Goal: Task Accomplishment & Management: Use online tool/utility

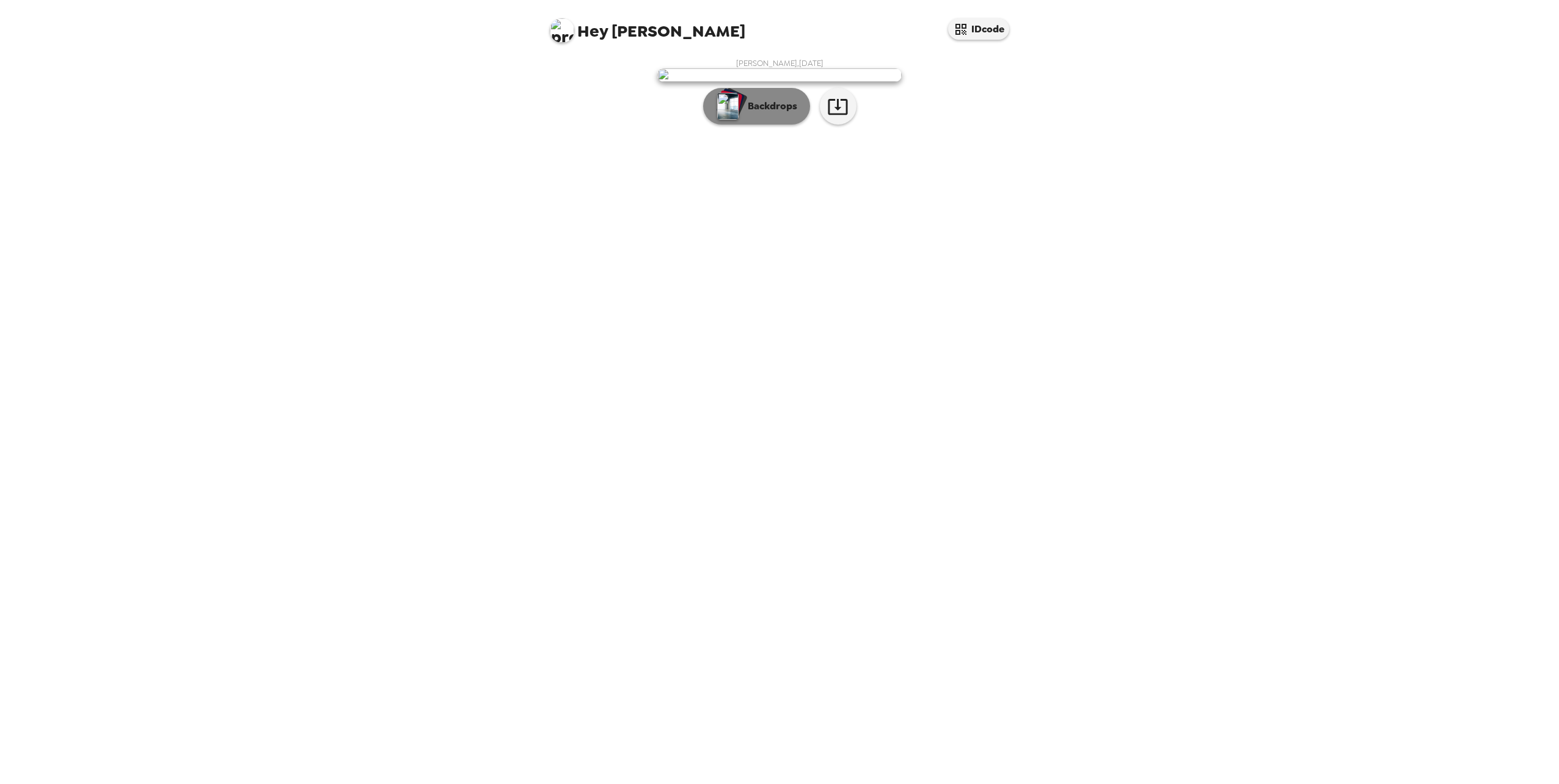
click at [772, 113] on p "Backdrops" at bounding box center [769, 107] width 55 height 15
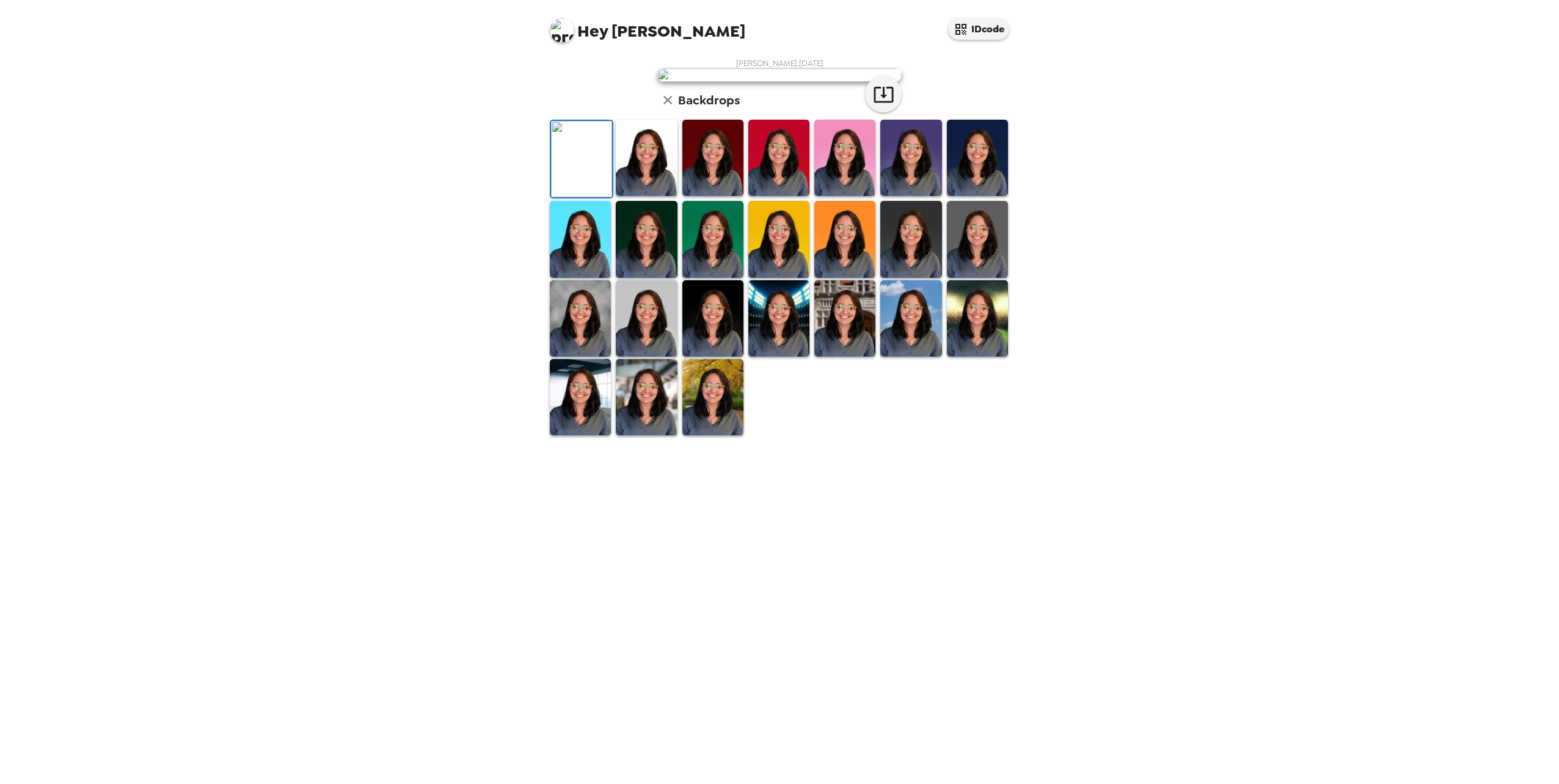
click at [893, 196] on img at bounding box center [910, 158] width 61 height 76
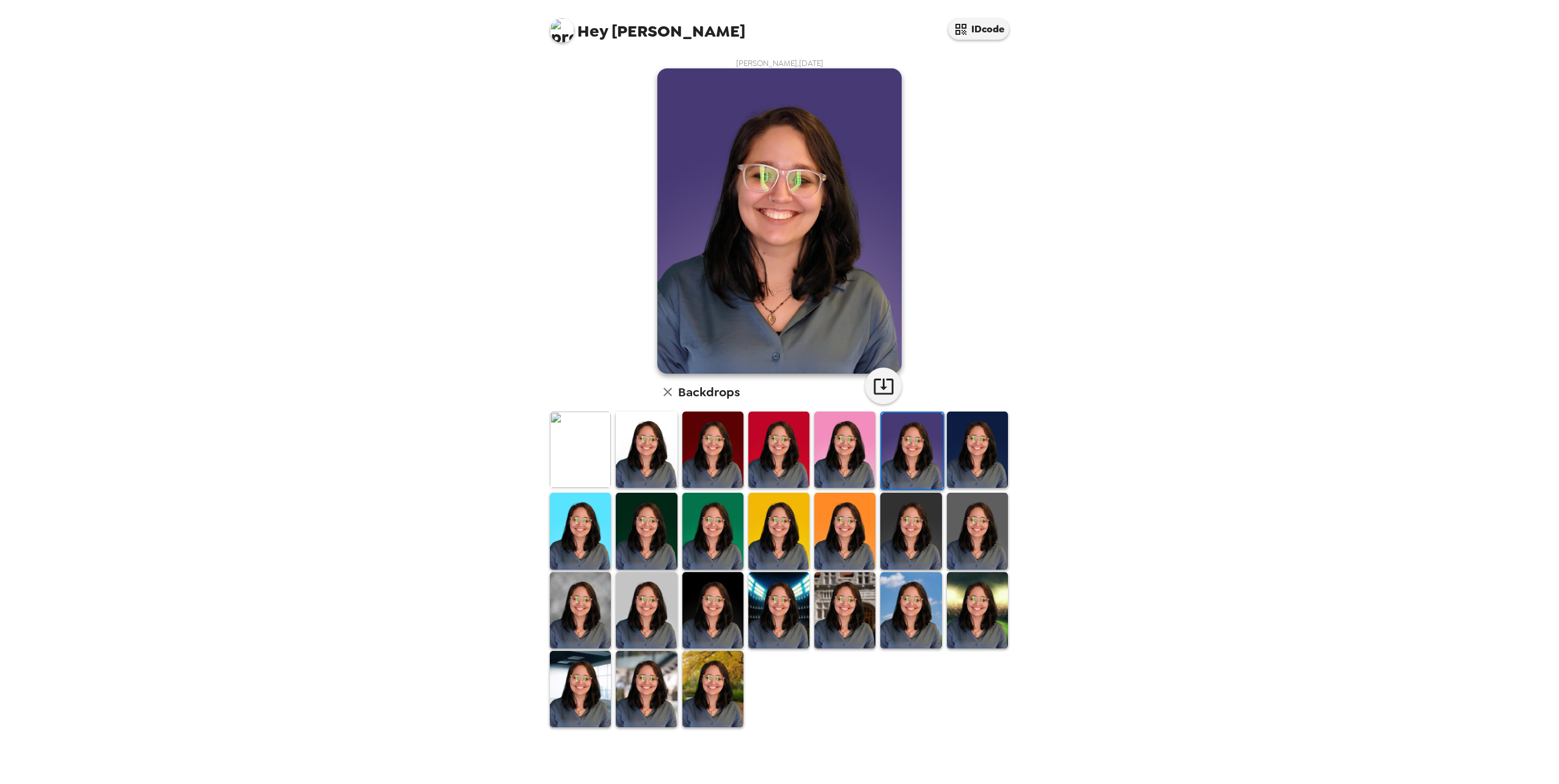
click at [955, 458] on img at bounding box center [977, 450] width 61 height 76
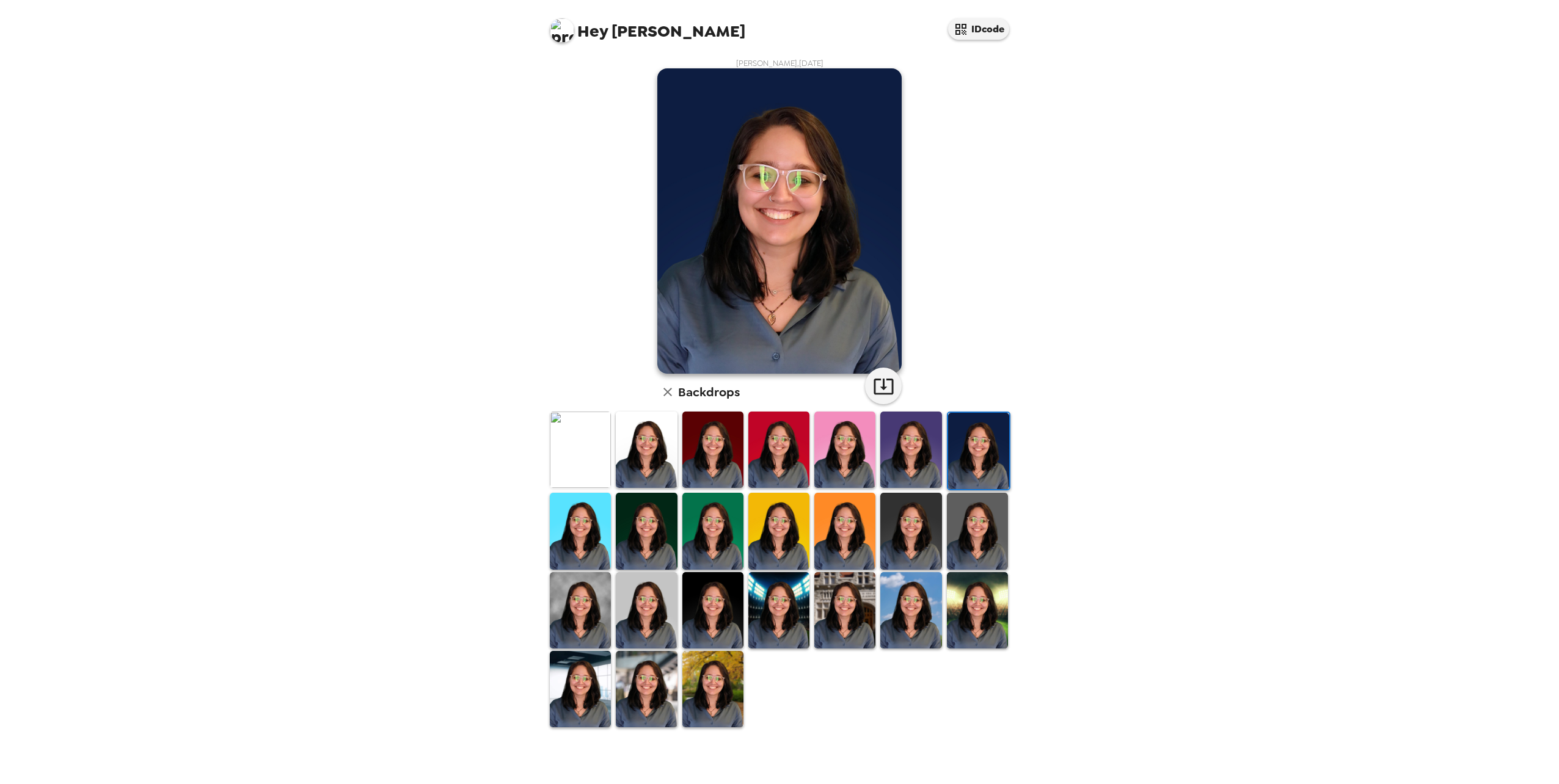
click at [923, 456] on img at bounding box center [910, 450] width 61 height 76
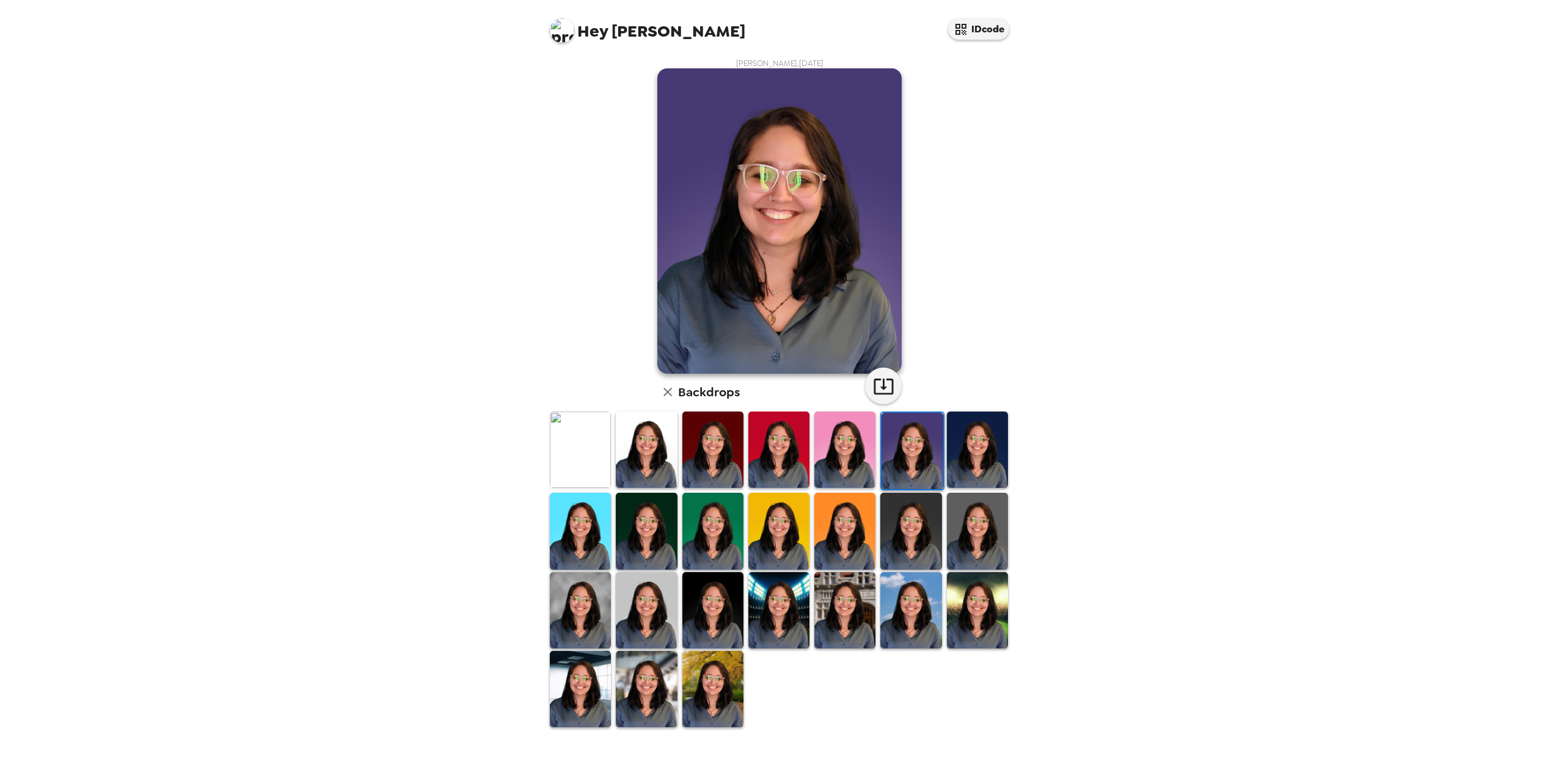
click at [649, 425] on img at bounding box center [646, 450] width 61 height 76
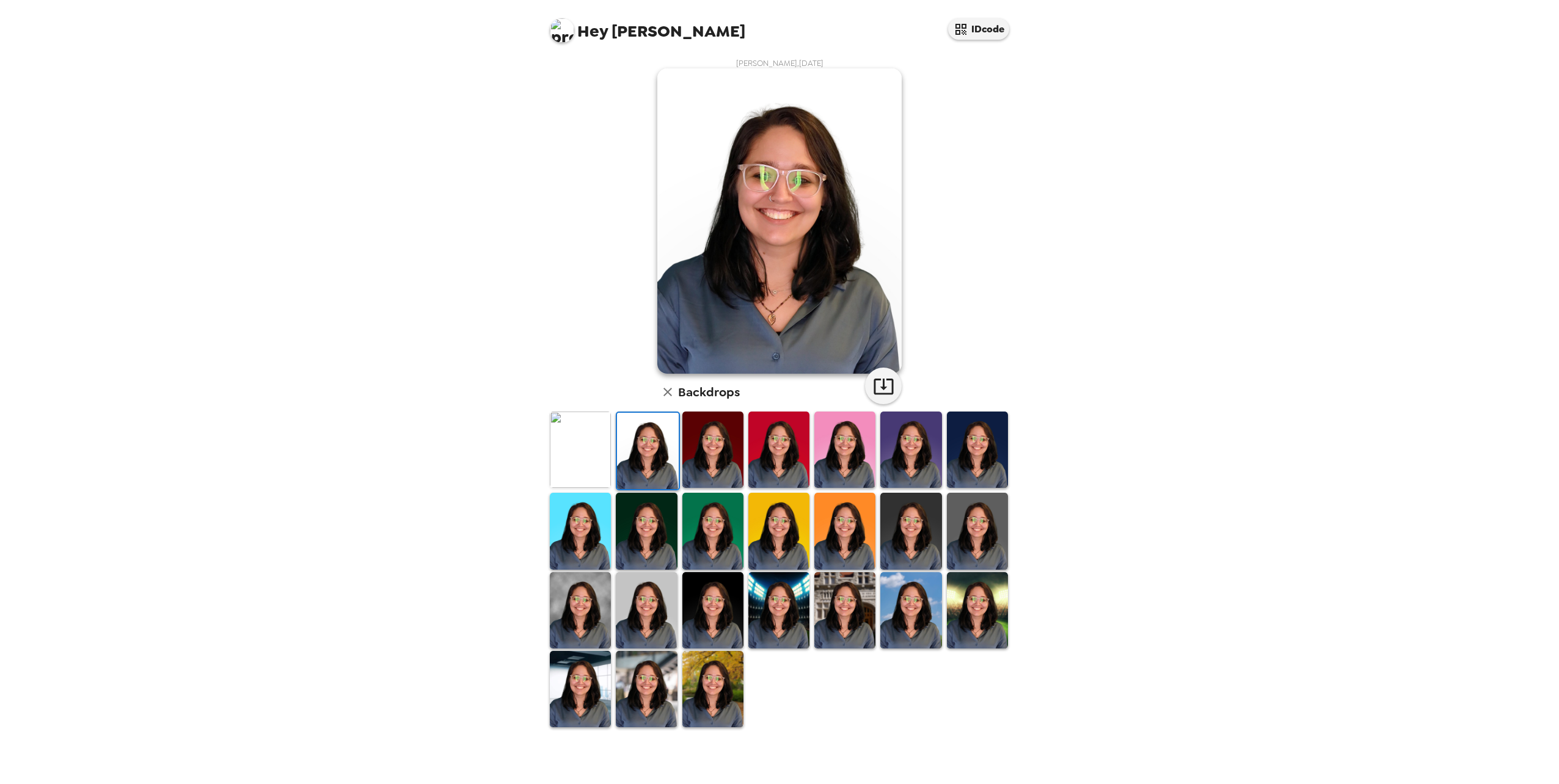
click at [569, 432] on img at bounding box center [580, 450] width 61 height 76
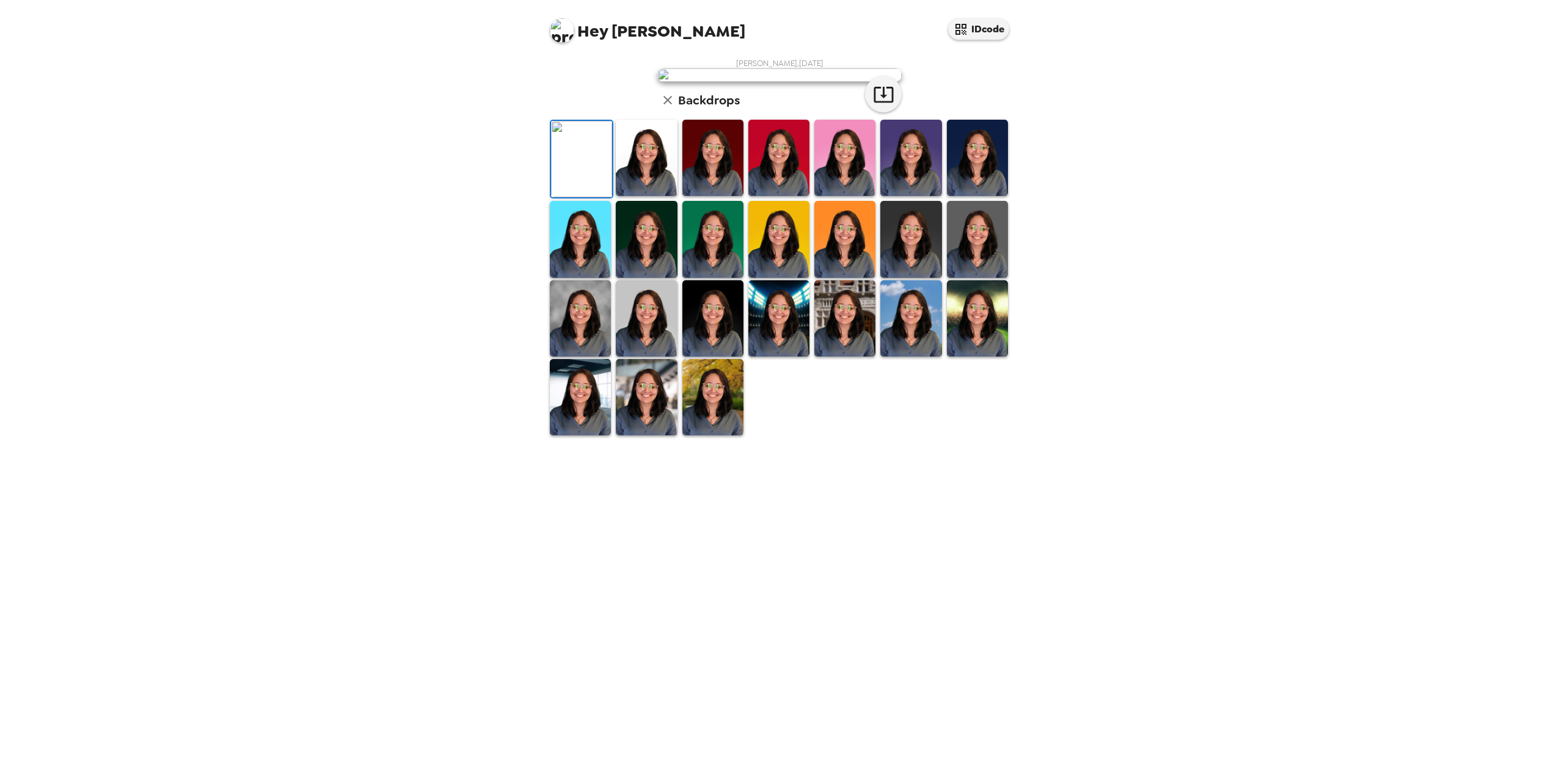
click at [707, 357] on img at bounding box center [712, 318] width 61 height 76
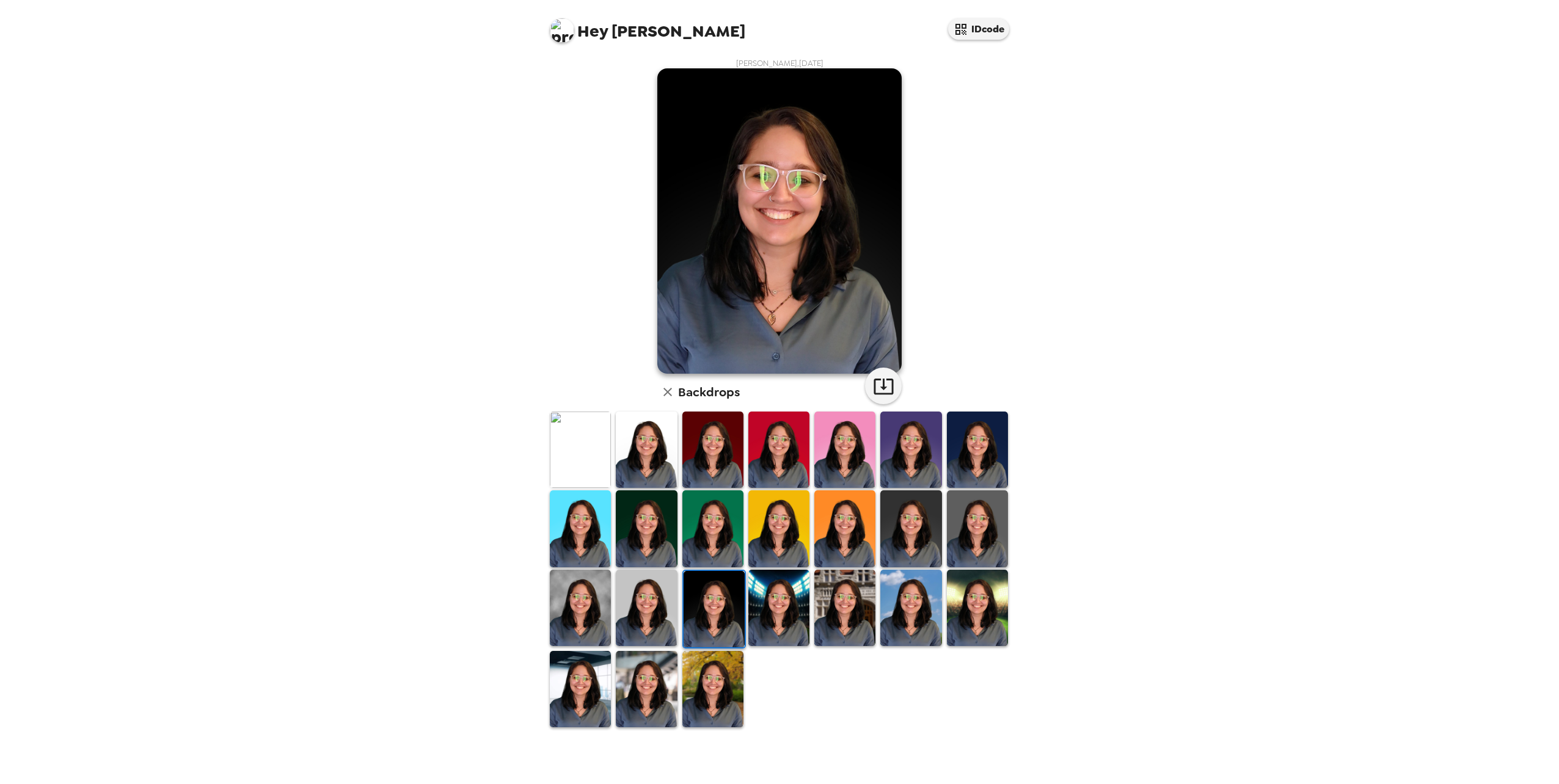
click at [927, 552] on img at bounding box center [910, 528] width 61 height 76
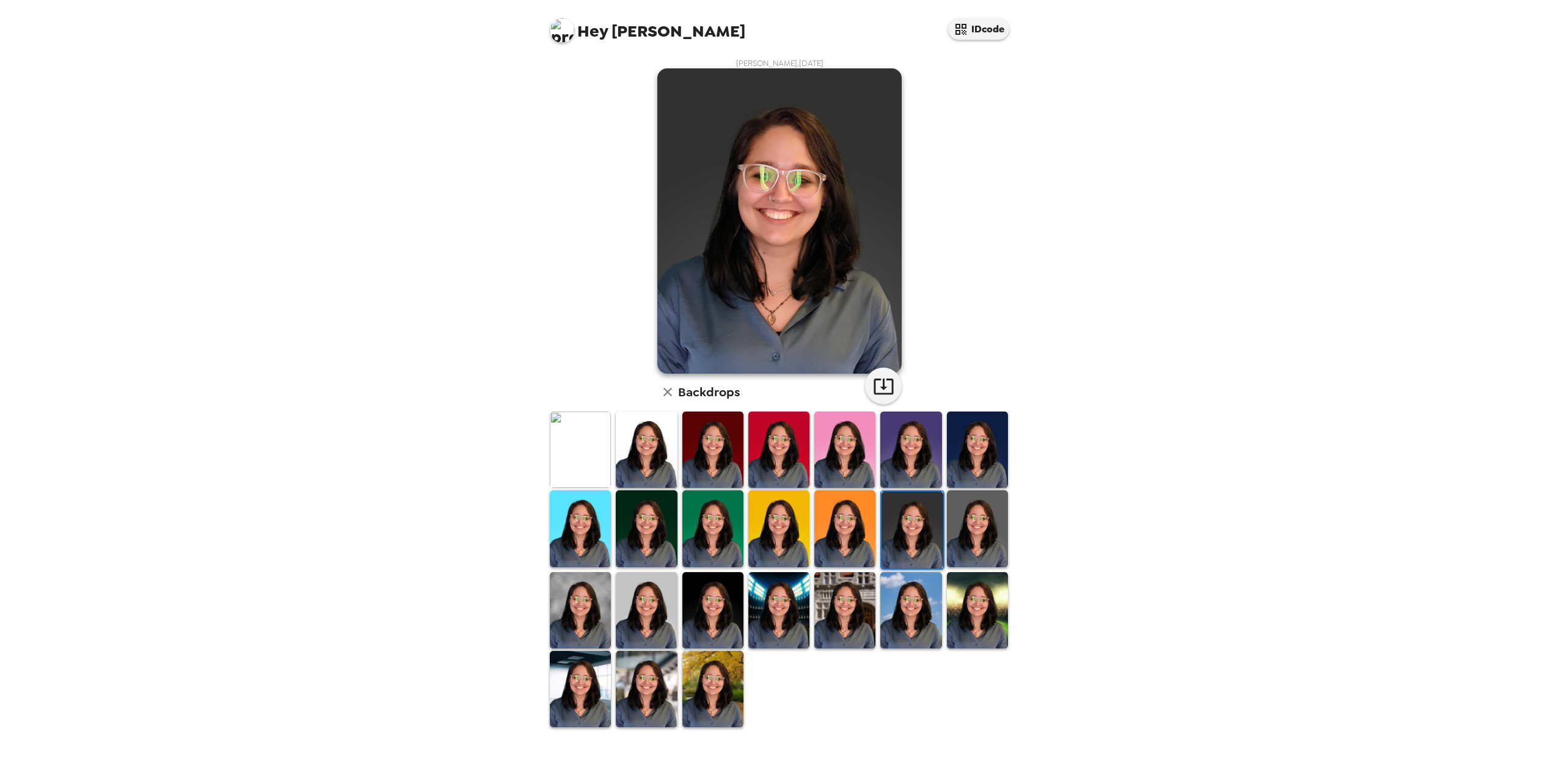
click at [985, 465] on img at bounding box center [977, 450] width 61 height 76
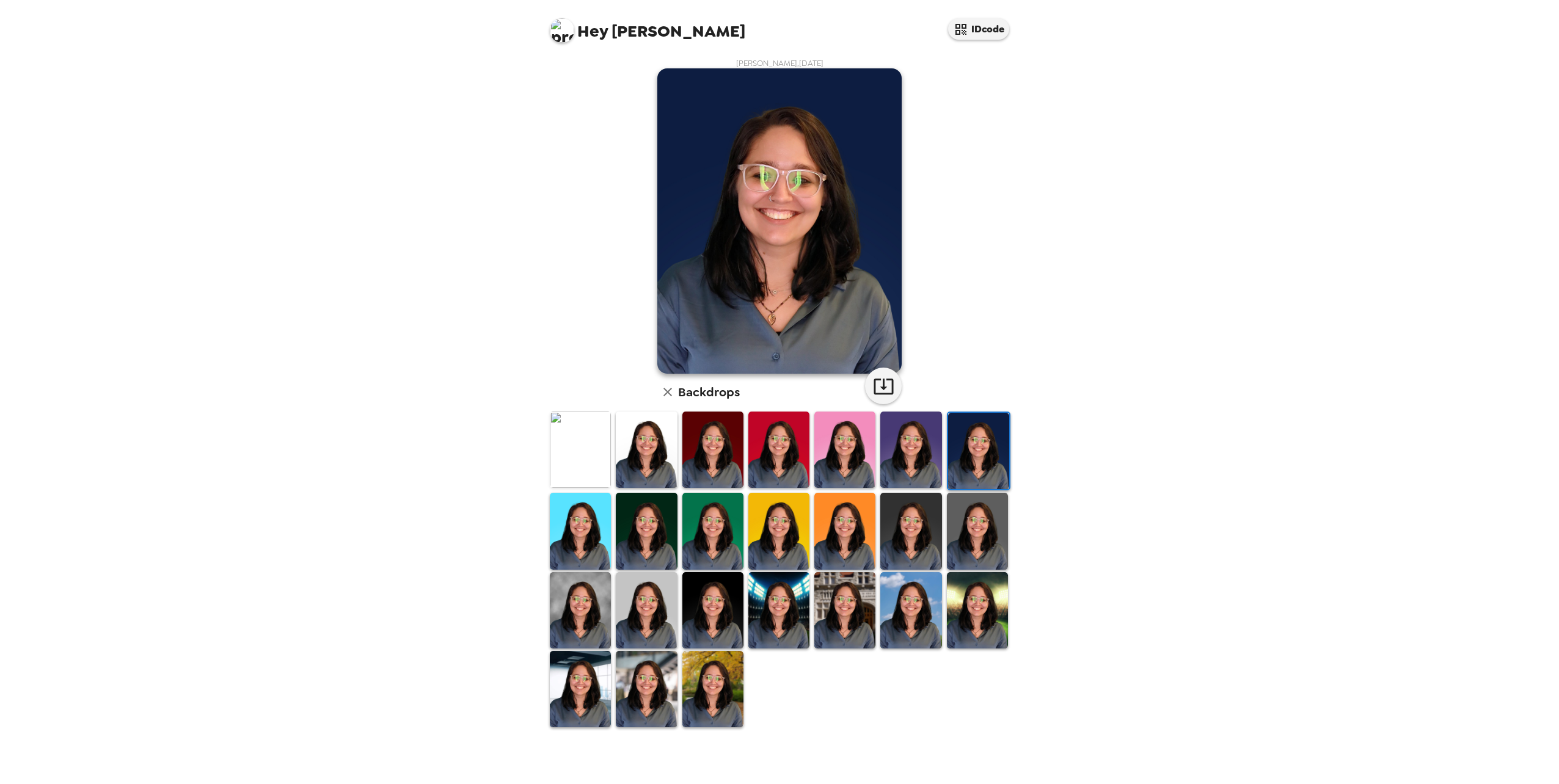
click at [663, 696] on img at bounding box center [646, 689] width 61 height 76
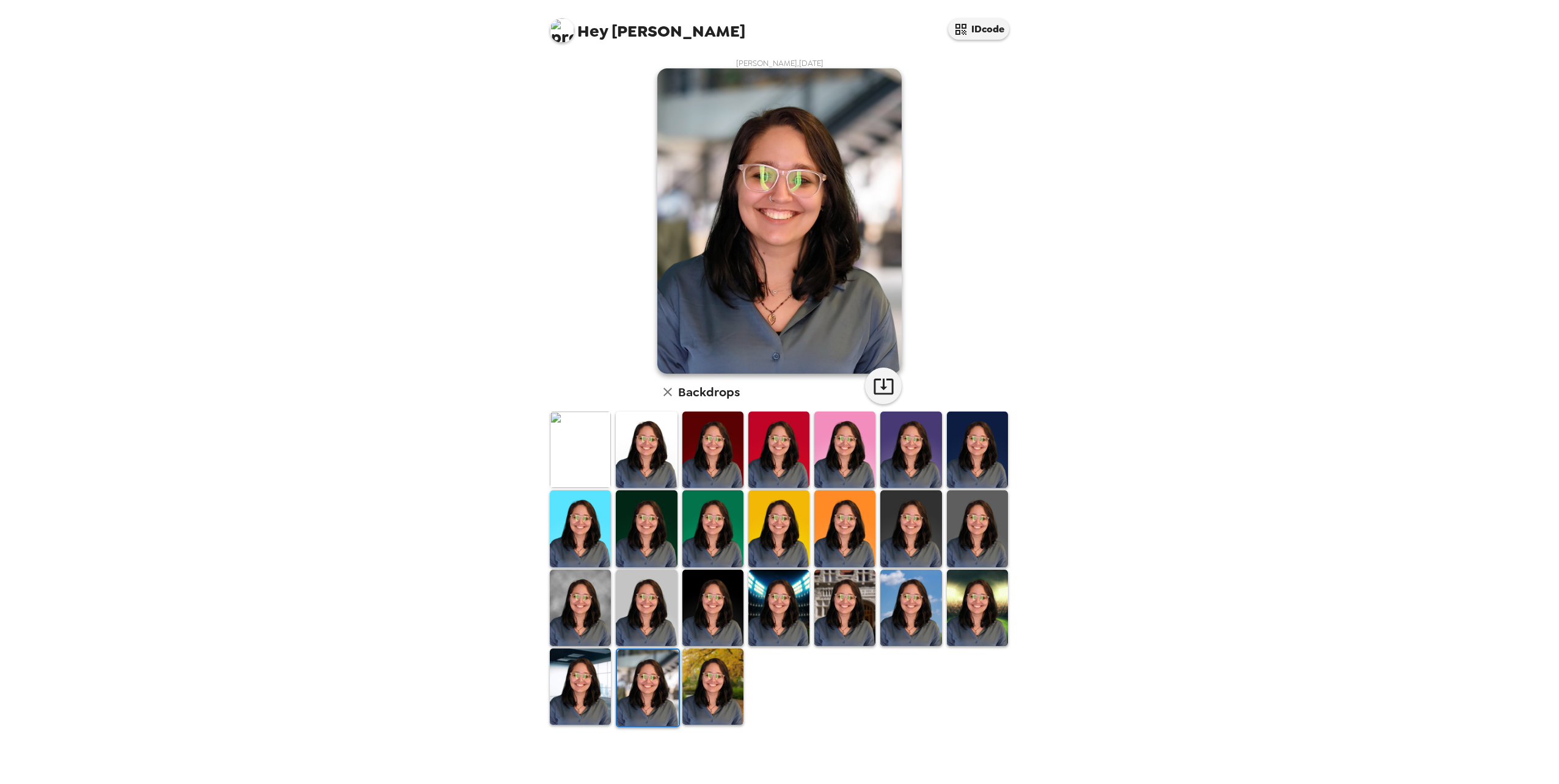
click at [595, 604] on img at bounding box center [580, 608] width 61 height 76
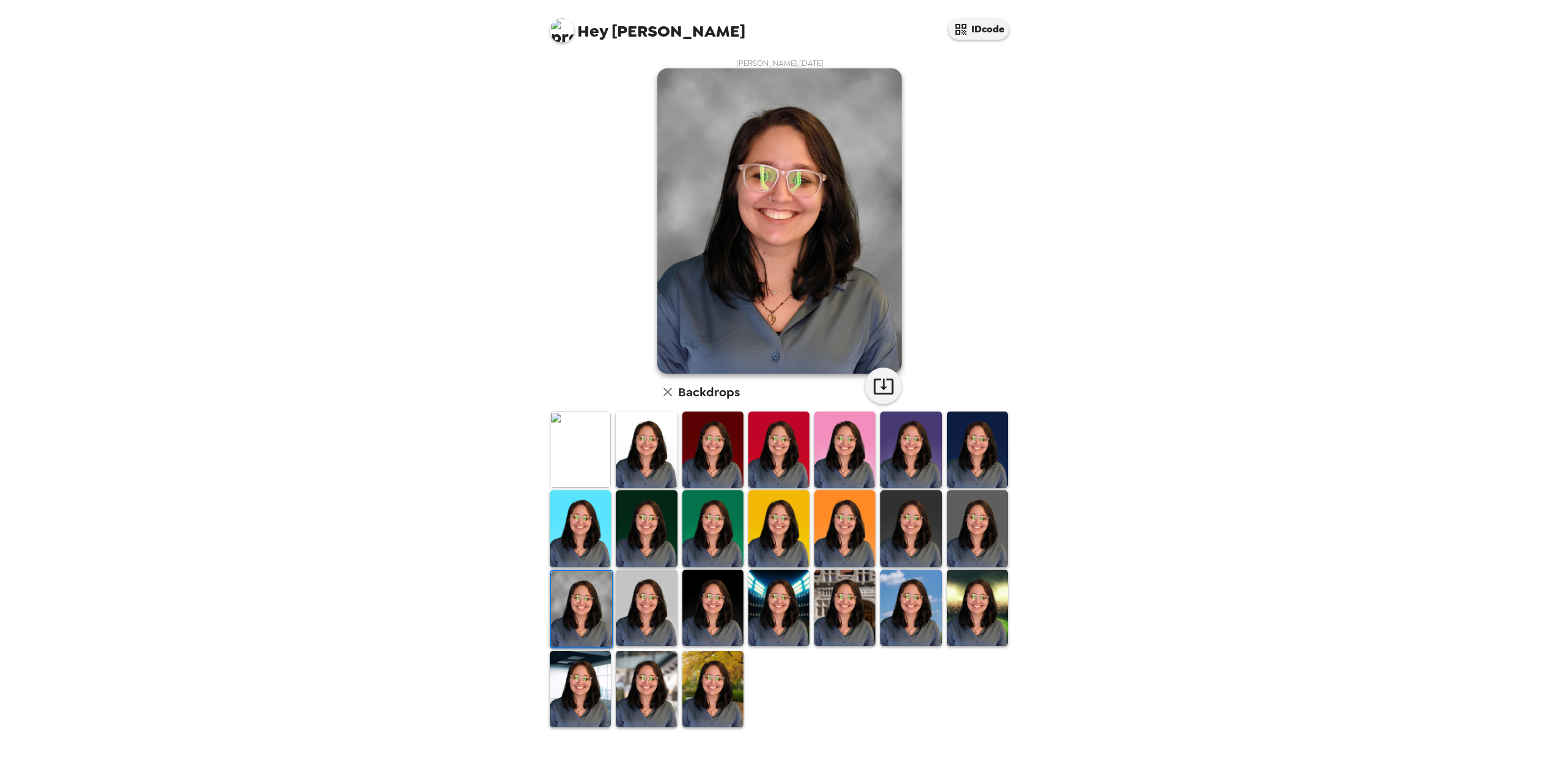
click at [596, 453] on img at bounding box center [580, 450] width 61 height 76
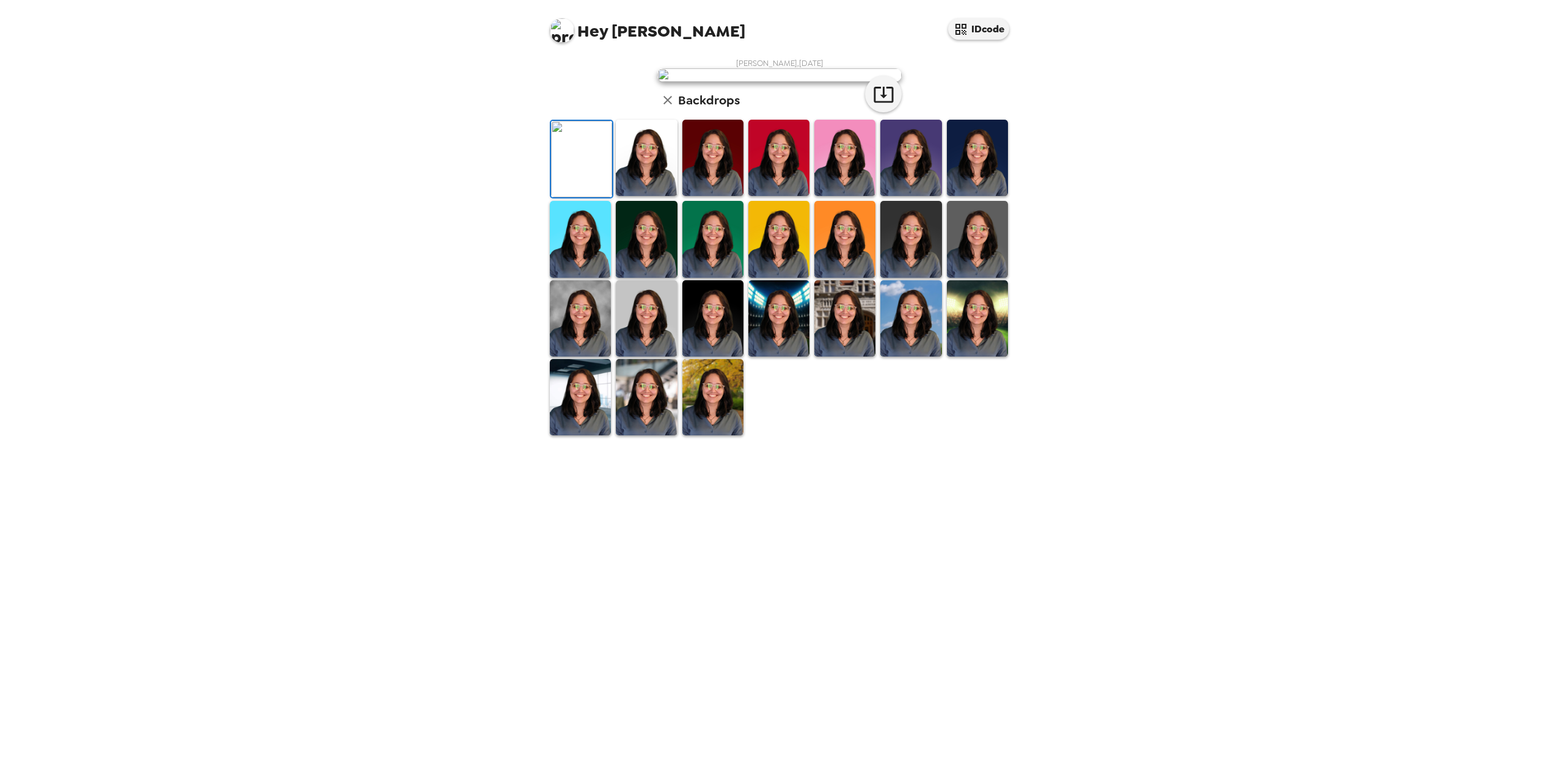
click at [647, 196] on img at bounding box center [646, 158] width 61 height 76
